Goal: Information Seeking & Learning: Learn about a topic

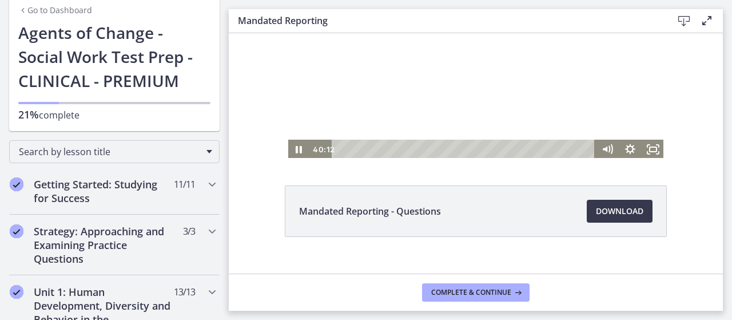
scroll to position [62, 0]
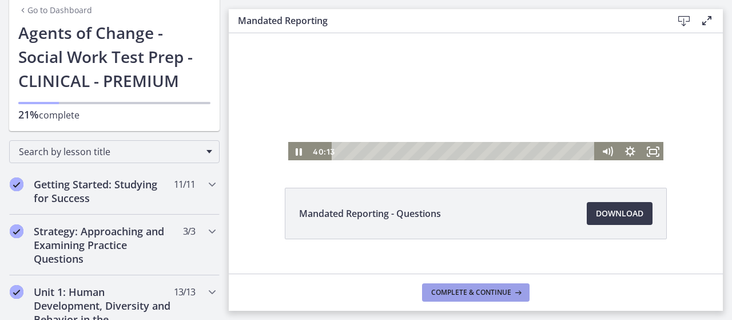
click at [483, 287] on button "Complete & continue" at bounding box center [476, 292] width 108 height 18
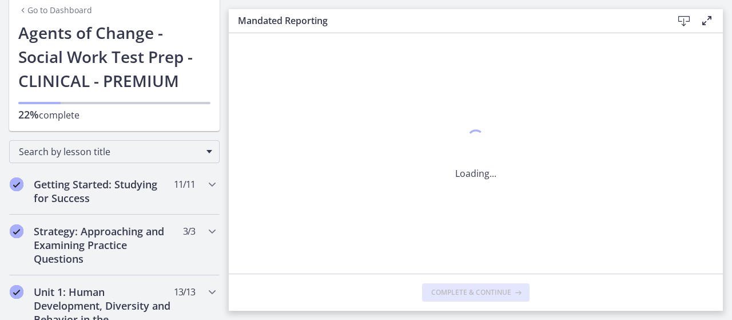
scroll to position [0, 0]
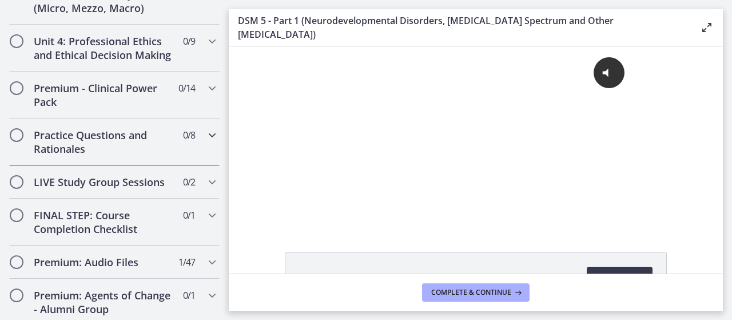
click at [112, 156] on h2 "Practice Questions and Rationales" at bounding box center [104, 141] width 140 height 27
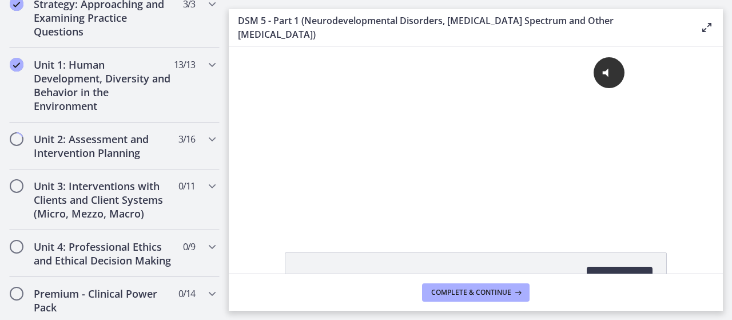
scroll to position [270, 0]
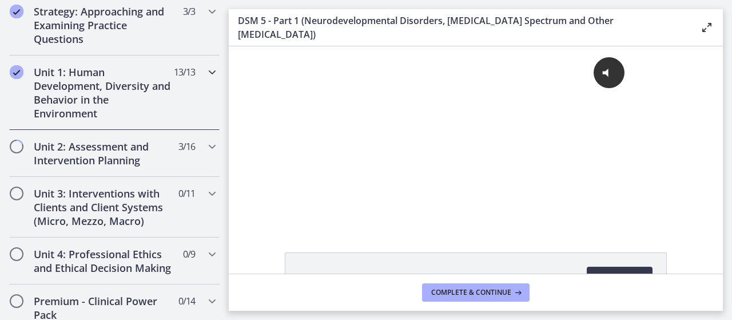
click at [142, 108] on h2 "Unit 1: Human Development, Diversity and Behavior in the Environment" at bounding box center [104, 92] width 140 height 55
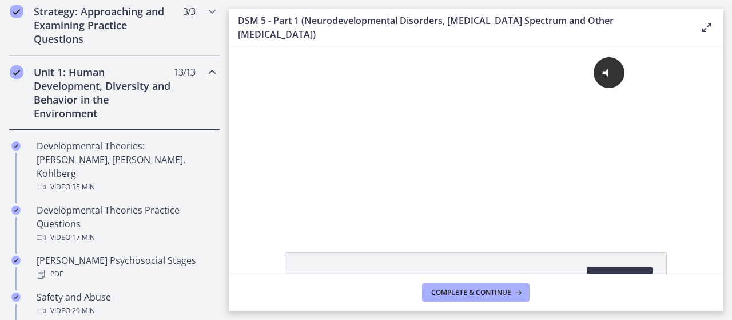
click at [178, 80] on div "Unit 1: Human Development, Diversity and Behavior in the Environment 13 / 13 Co…" at bounding box center [114, 92] width 210 height 74
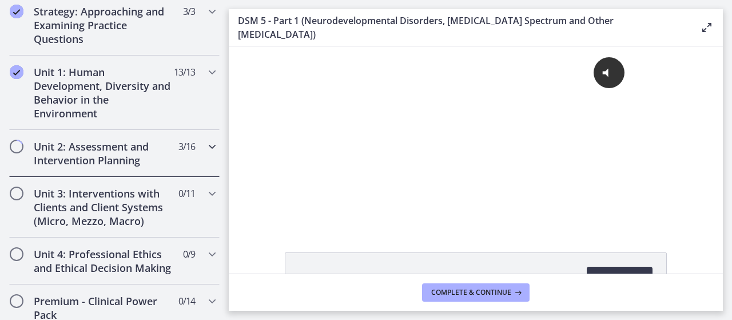
click at [188, 134] on div "Unit 2: Assessment and Intervention Planning 3 / 16 Completed" at bounding box center [114, 153] width 210 height 47
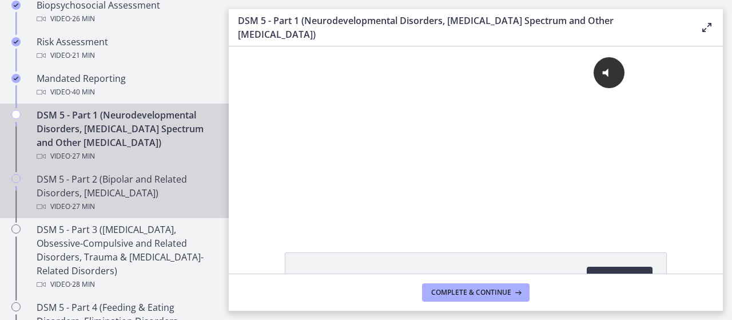
scroll to position [0, 0]
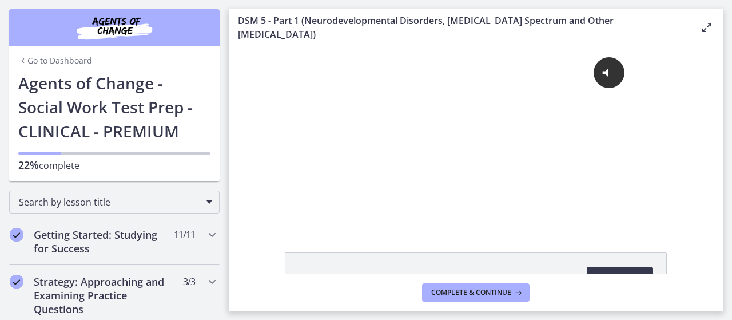
click at [65, 174] on div "Go to Dashboard Agents of Change - Social Work Test Prep - CLINICAL - PREMIUM 2…" at bounding box center [114, 126] width 210 height 110
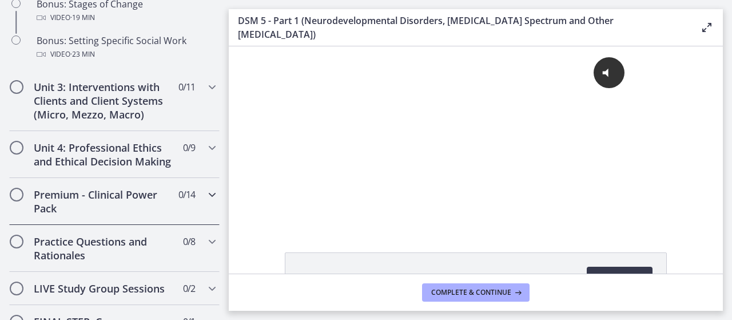
scroll to position [1112, 0]
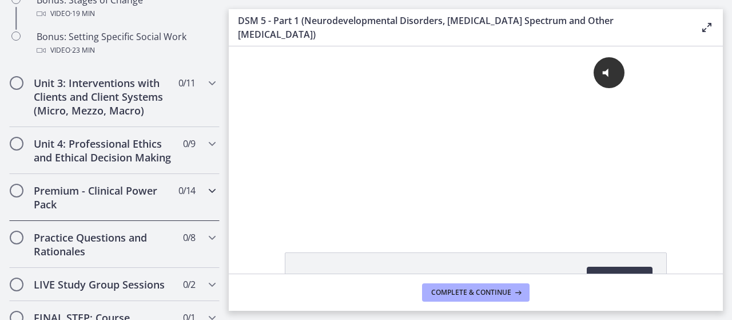
click at [150, 211] on h2 "Premium - Clinical Power Pack" at bounding box center [104, 197] width 140 height 27
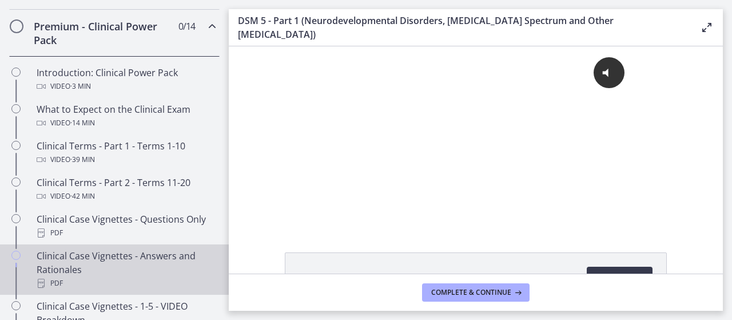
scroll to position [545, 0]
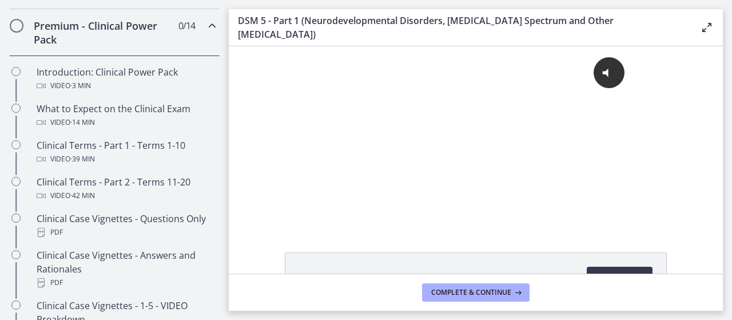
click at [271, 64] on div "Click for sound @keyframes VOLUME_SMALL_WAVE_FLASH { 0% { opacity: 0; } 33% { o…" at bounding box center [476, 136] width 494 height 180
